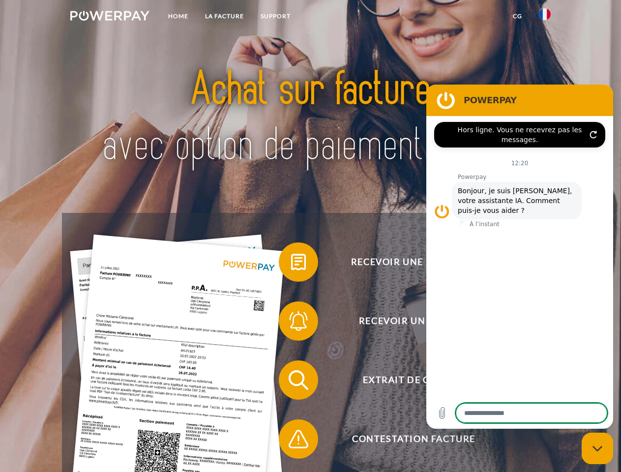
click at [110, 17] on img at bounding box center [109, 16] width 79 height 10
click at [545, 17] on img at bounding box center [545, 14] width 12 height 12
click at [517, 16] on link "CG" at bounding box center [517, 16] width 26 height 18
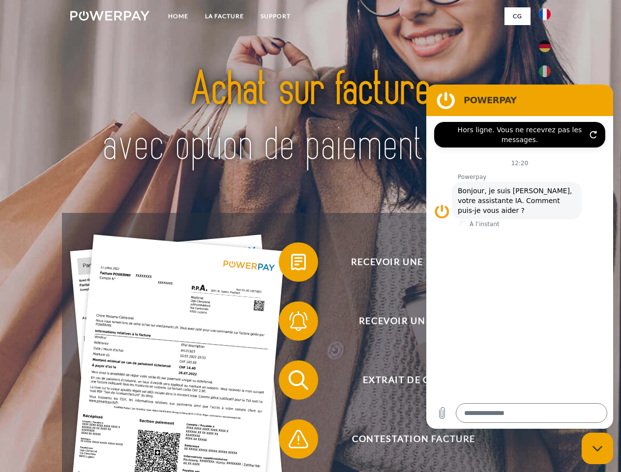
click at [291, 264] on span at bounding box center [283, 261] width 49 height 49
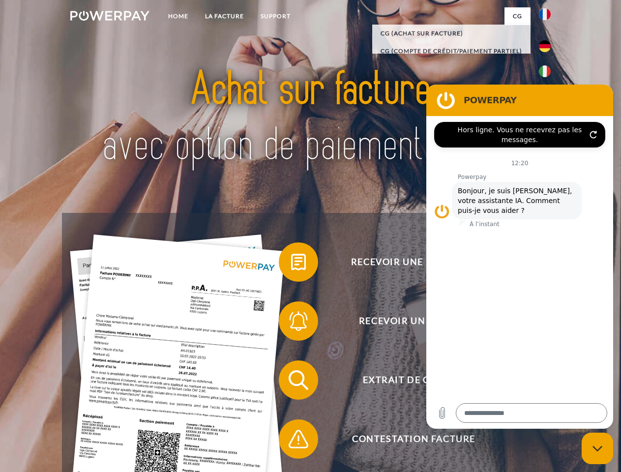
click at [291, 323] on span at bounding box center [283, 320] width 49 height 49
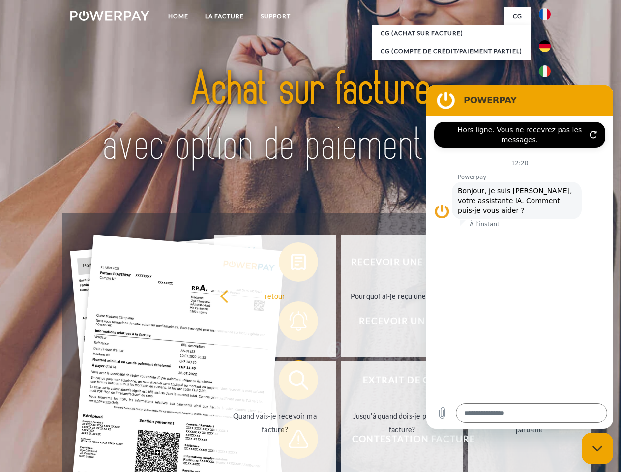
click at [341, 382] on link "Jusqu'à quand dois-je payer ma facture?" at bounding box center [402, 422] width 122 height 123
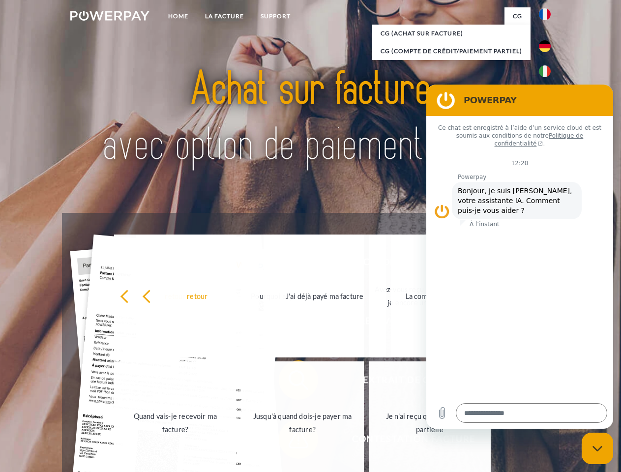
click at [291, 441] on span at bounding box center [283, 438] width 49 height 49
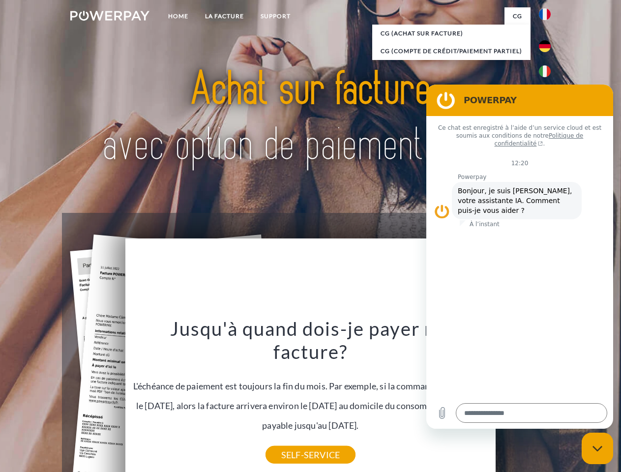
click at [597, 448] on icon "Fermer la fenêtre de messagerie" at bounding box center [597, 448] width 10 height 6
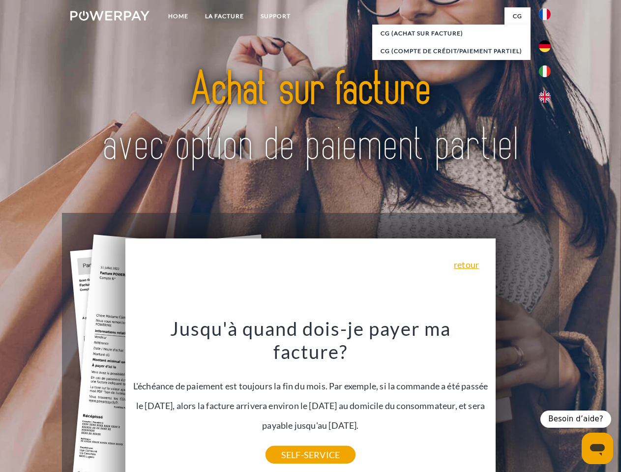
type textarea "*"
